Goal: Transaction & Acquisition: Purchase product/service

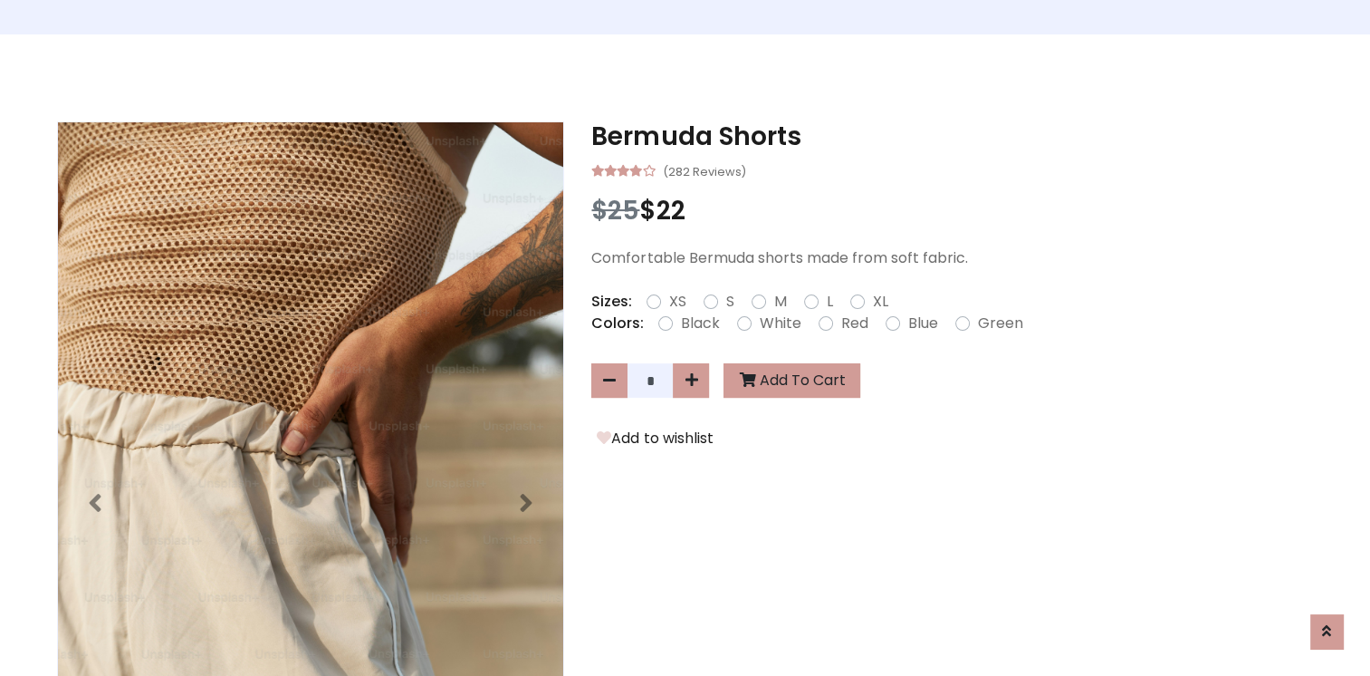
scroll to position [304, 0]
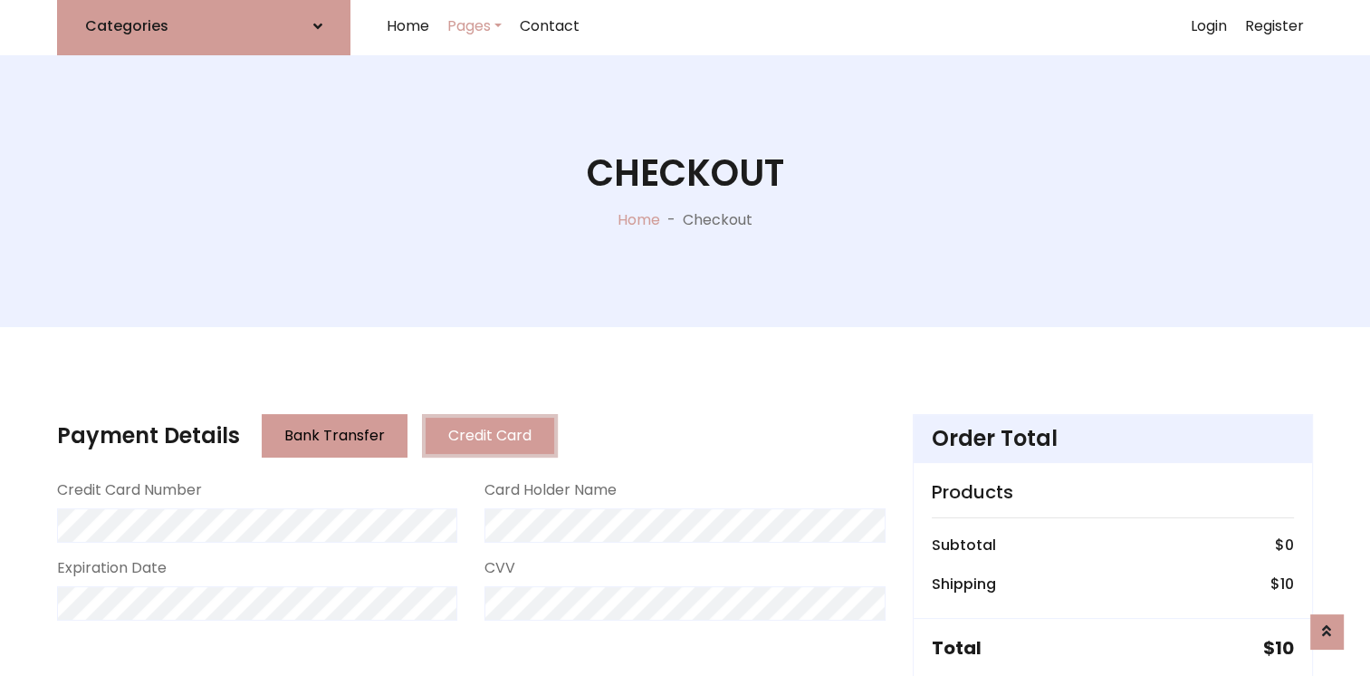
scroll to position [94, 0]
